Goal: Entertainment & Leisure: Consume media (video, audio)

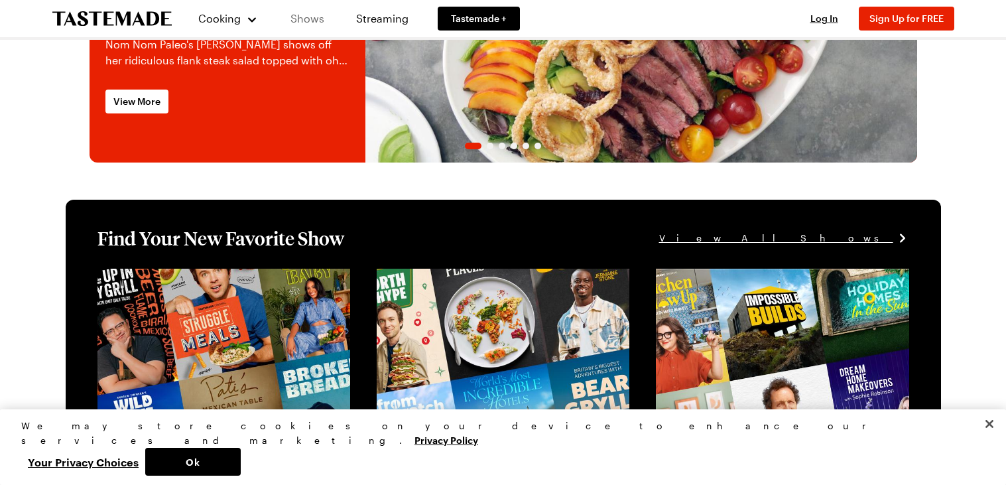
click at [295, 32] on link "Shows" at bounding box center [307, 18] width 60 height 37
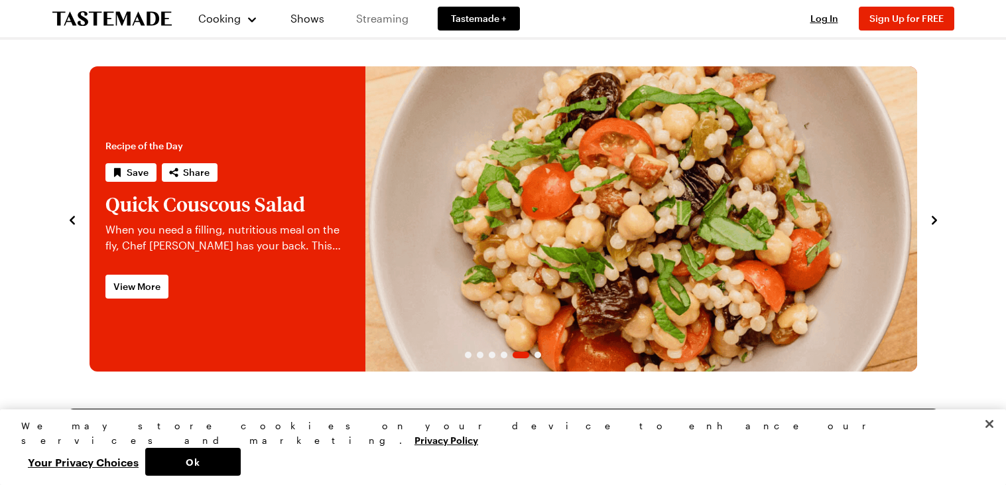
click at [372, 17] on link "Streaming" at bounding box center [382, 18] width 79 height 37
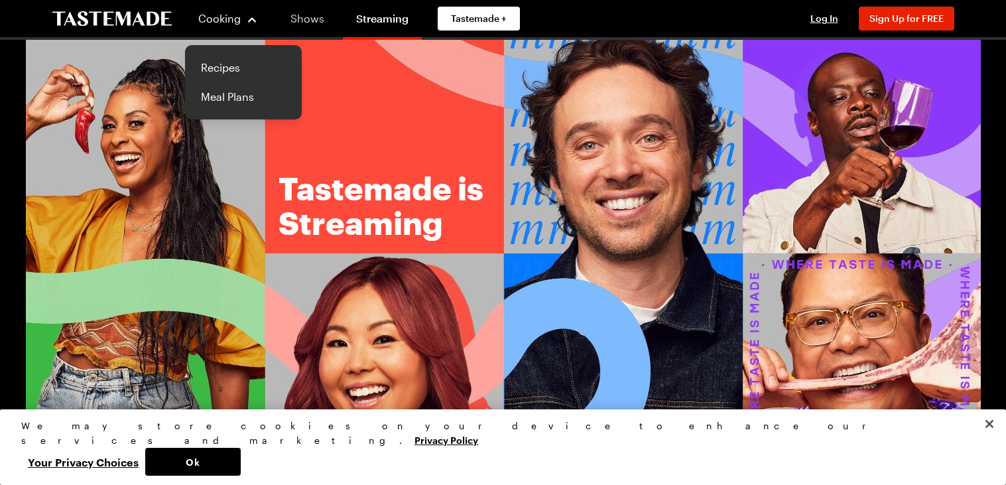
click at [286, 15] on link "Shows" at bounding box center [307, 18] width 60 height 37
